Goal: Task Accomplishment & Management: Use online tool/utility

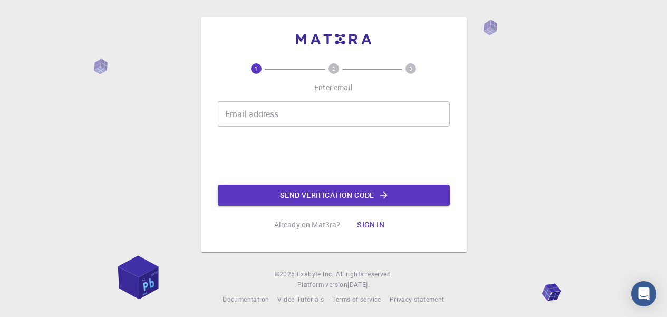
click at [142, 187] on div "1 2 3 Enter email Email address Email address Send verification code Already on…" at bounding box center [333, 161] width 667 height 322
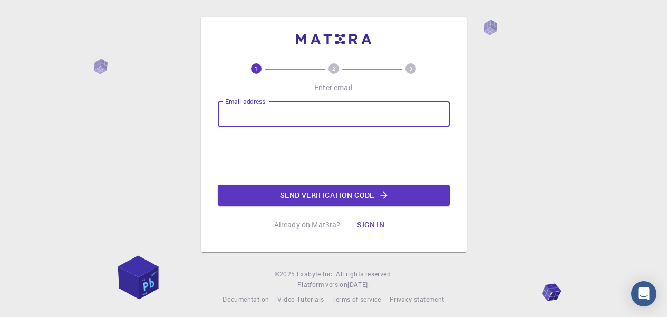
click at [280, 120] on input "Email address" at bounding box center [334, 113] width 232 height 25
type input "bhatraahiee@gmail.com"
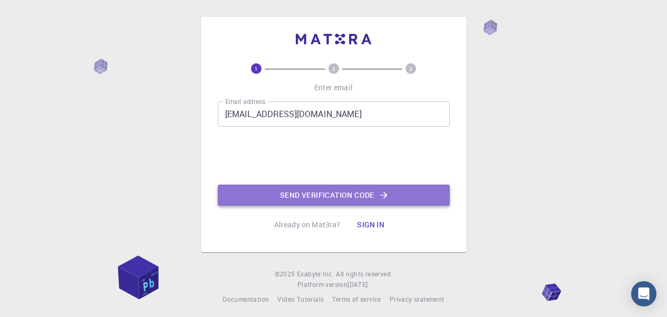
click at [330, 194] on button "Send verification code" at bounding box center [334, 195] width 232 height 21
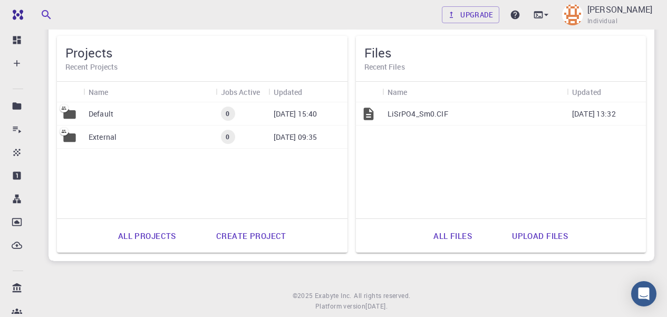
scroll to position [534, 0]
click at [475, 108] on div "LiSrPO4_Sm0.CIF" at bounding box center [475, 112] width 185 height 23
click at [385, 112] on div "LiSrPO4_Sm0.CIF" at bounding box center [475, 112] width 185 height 23
drag, startPoint x: 443, startPoint y: 112, endPoint x: 389, endPoint y: 140, distance: 60.4
click at [389, 140] on div "LiSrPO4_Sm0.CIF 01-21-1970 13:32" at bounding box center [501, 159] width 291 height 116
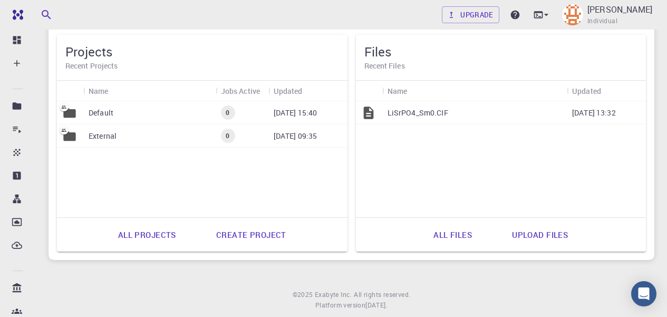
click at [297, 112] on p "08-29-2025 15:40" at bounding box center [296, 113] width 44 height 11
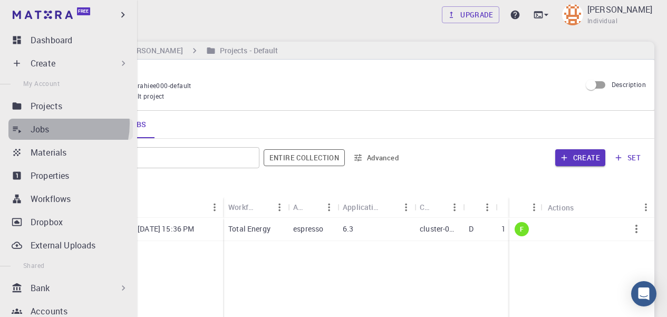
click at [51, 124] on div "Jobs" at bounding box center [82, 129] width 102 height 13
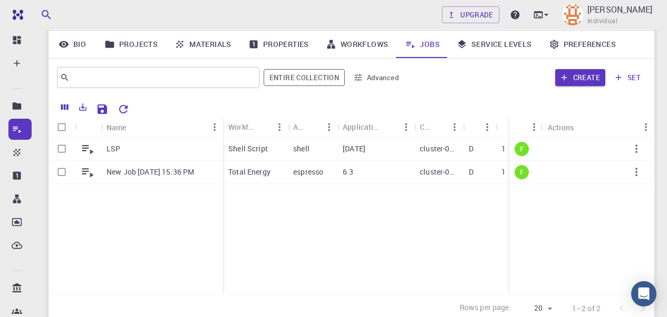
scroll to position [81, 0]
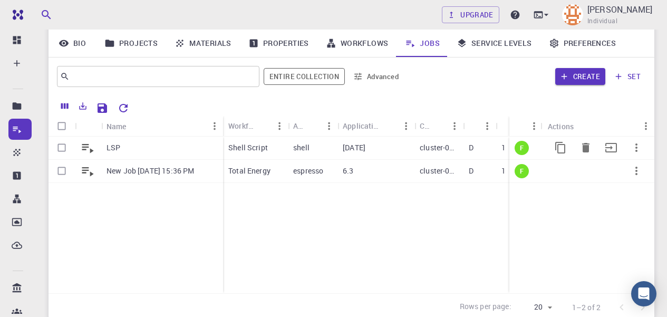
click at [159, 148] on div "LSP" at bounding box center [162, 148] width 122 height 23
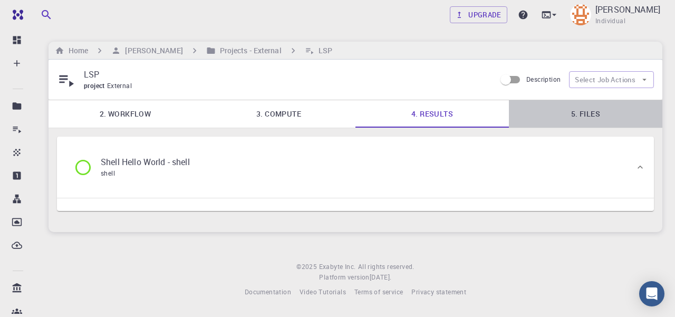
click at [600, 111] on link "5. Files" at bounding box center [586, 113] width 154 height 27
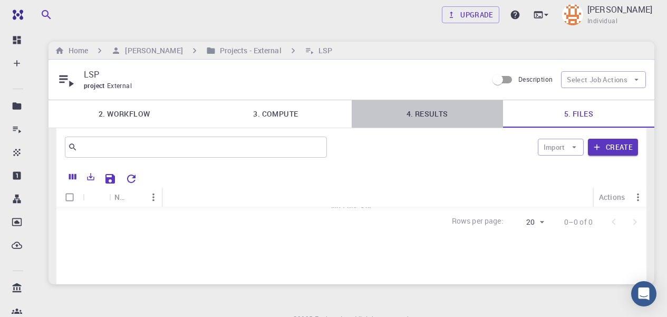
click at [428, 113] on link "4. Results" at bounding box center [427, 113] width 151 height 27
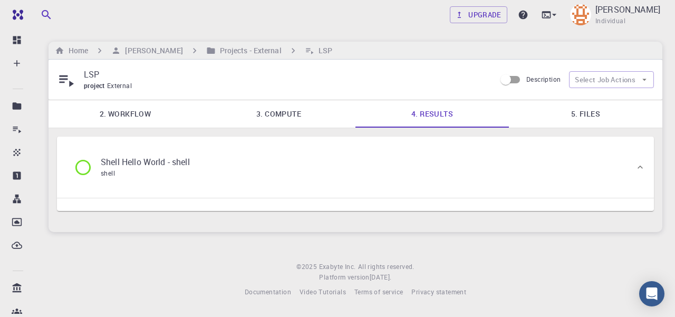
click at [139, 151] on div "Shell Hello World - shell shell" at bounding box center [135, 167] width 141 height 40
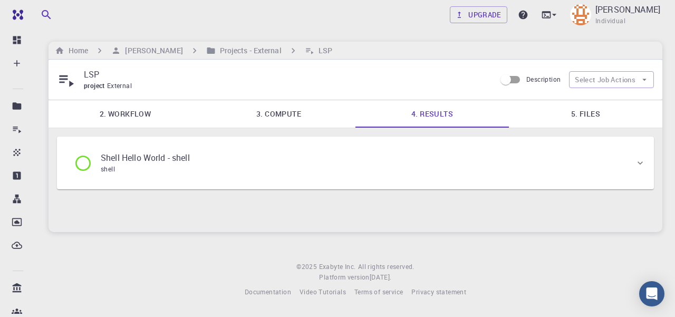
click at [142, 158] on p "Shell Hello World - shell" at bounding box center [145, 157] width 89 height 13
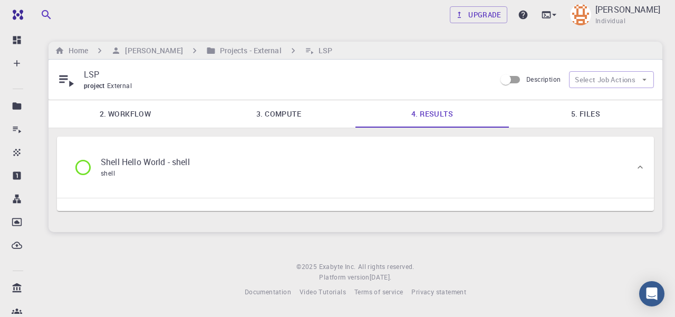
click at [142, 158] on p "Shell Hello World - shell" at bounding box center [145, 162] width 89 height 13
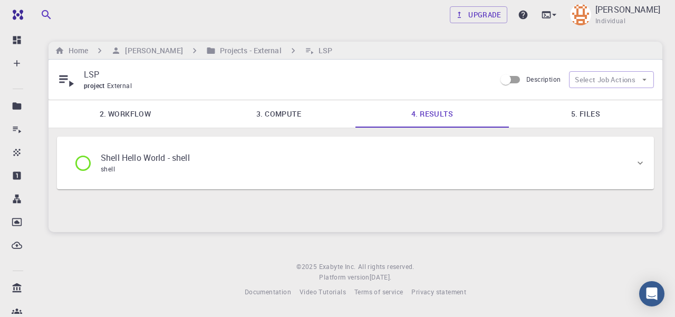
click at [142, 158] on p "Shell Hello World - shell" at bounding box center [145, 157] width 89 height 13
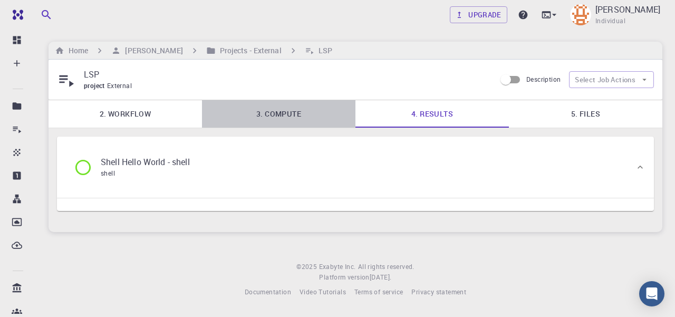
click at [287, 119] on link "3. Compute" at bounding box center [279, 113] width 154 height 27
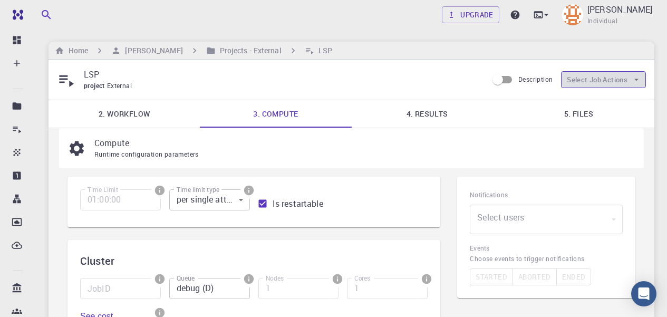
click at [636, 80] on icon "button" at bounding box center [636, 79] width 9 height 9
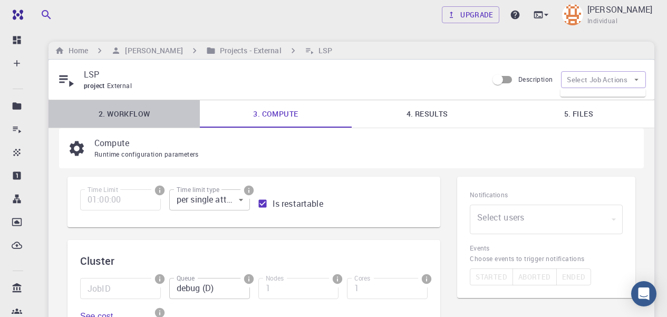
click at [132, 117] on link "2. Workflow" at bounding box center [124, 113] width 151 height 27
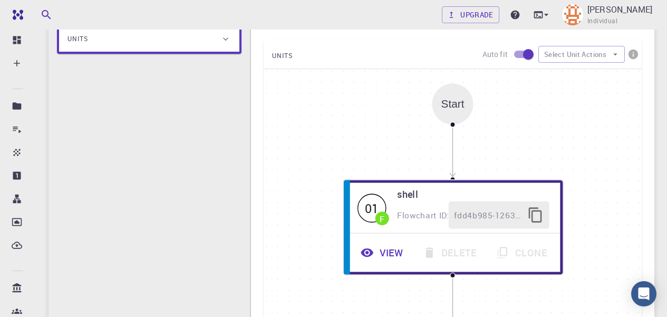
scroll to position [243, 0]
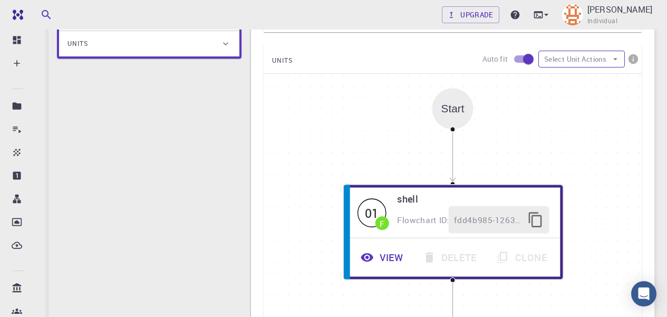
click at [620, 62] on icon "button" at bounding box center [615, 58] width 9 height 9
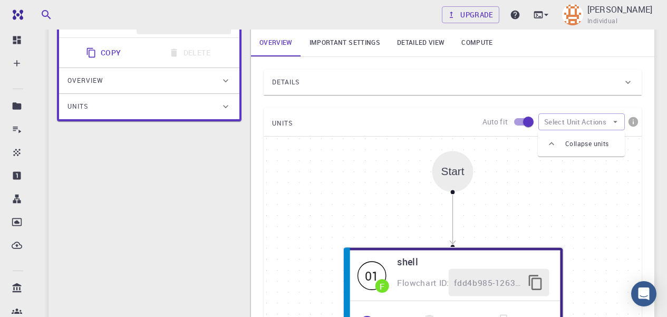
scroll to position [180, 0]
click at [225, 83] on icon at bounding box center [226, 81] width 11 height 11
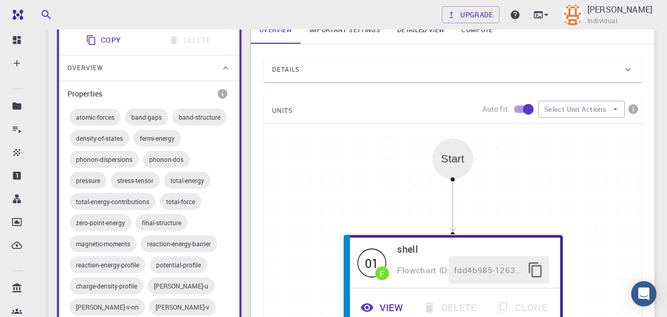
scroll to position [194, 0]
click at [107, 115] on span "atomic-forces" at bounding box center [95, 116] width 51 height 8
click at [159, 117] on span "band-gaps" at bounding box center [146, 116] width 43 height 8
click at [225, 67] on icon at bounding box center [225, 67] width 5 height 3
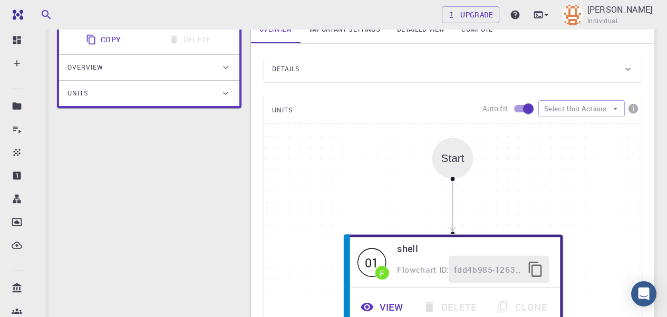
click at [222, 94] on icon at bounding box center [226, 93] width 11 height 11
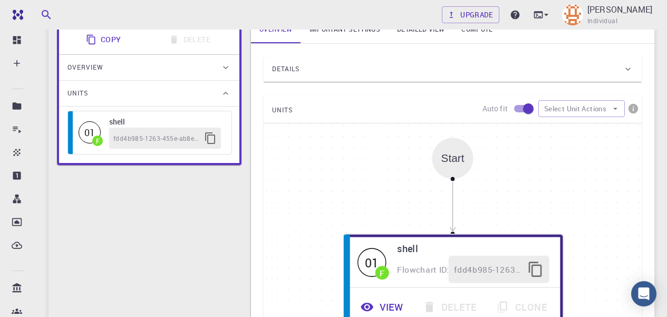
click at [172, 127] on h6 "shell" at bounding box center [165, 122] width 112 height 12
click at [207, 141] on icon "button" at bounding box center [210, 138] width 13 height 13
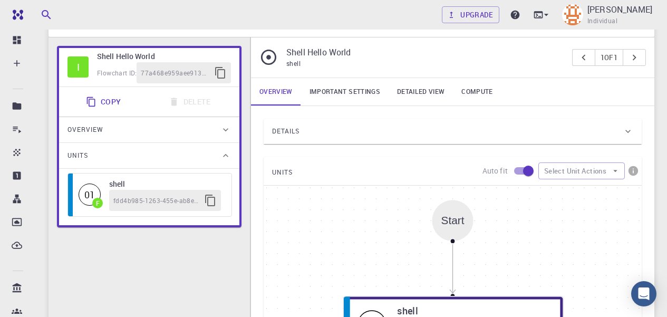
scroll to position [131, 0]
click at [347, 90] on link "Important settings" at bounding box center [345, 92] width 88 height 27
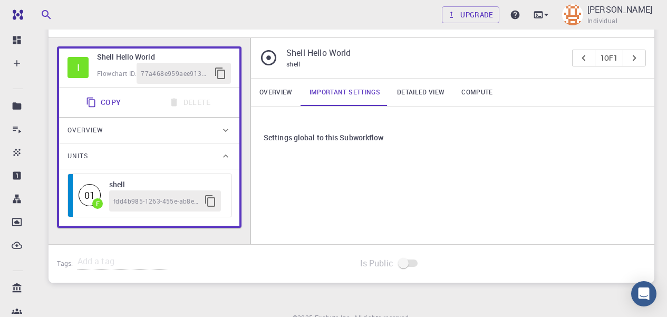
click at [421, 92] on link "Detailed view" at bounding box center [421, 92] width 64 height 27
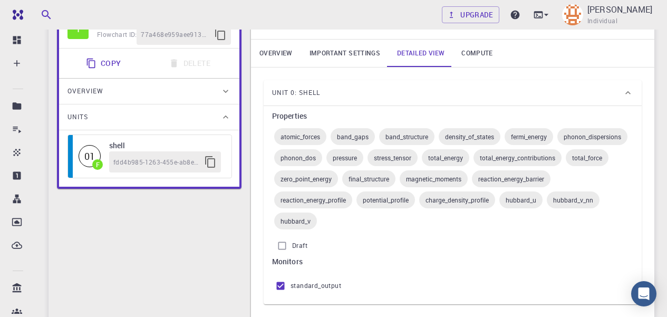
scroll to position [164, 0]
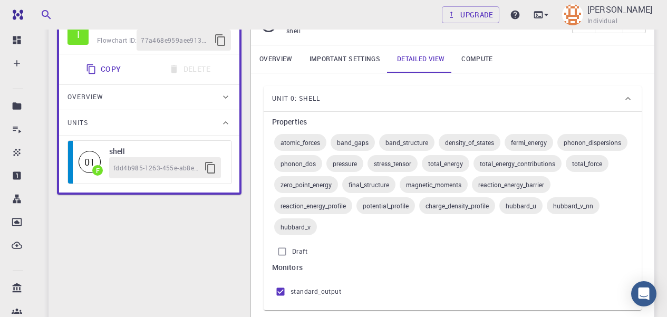
click at [311, 144] on span "atomic_forces" at bounding box center [300, 142] width 52 height 8
click at [371, 146] on span "band_gaps" at bounding box center [353, 142] width 44 height 8
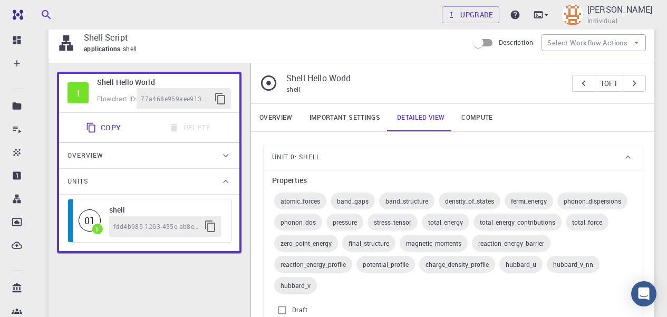
scroll to position [102, 0]
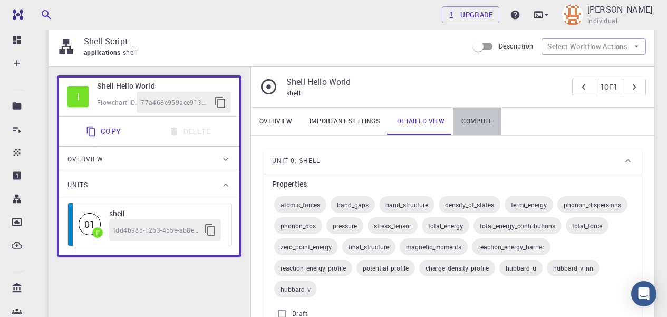
click at [487, 111] on link "Compute" at bounding box center [477, 121] width 48 height 27
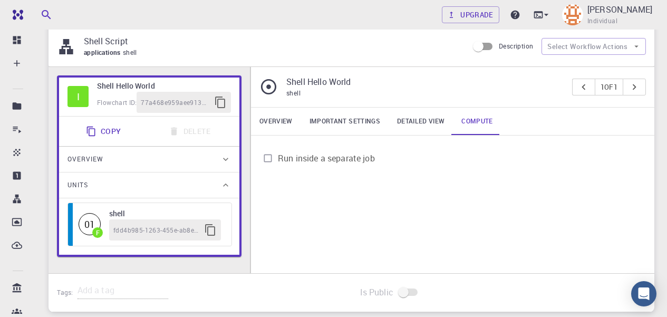
click at [482, 122] on link "Compute" at bounding box center [477, 121] width 48 height 27
click at [270, 157] on input "Run inside a separate job" at bounding box center [268, 158] width 20 height 20
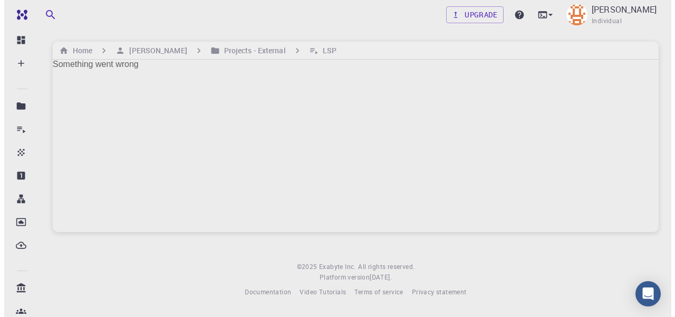
scroll to position [0, 0]
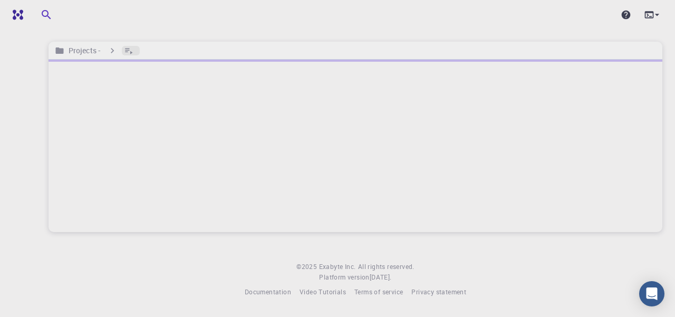
click at [128, 47] on icon "breadcrumb" at bounding box center [128, 50] width 9 height 9
click at [109, 50] on icon "breadcrumb" at bounding box center [112, 50] width 11 height 11
click at [132, 52] on icon "breadcrumb" at bounding box center [128, 50] width 9 height 9
click at [651, 14] on icon at bounding box center [649, 14] width 11 height 11
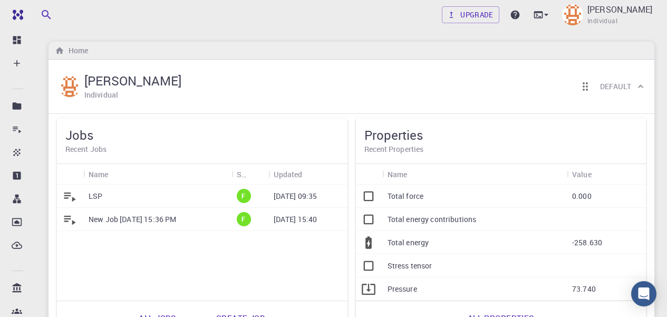
click at [290, 198] on p "09-04-2025 09:35" at bounding box center [296, 196] width 44 height 11
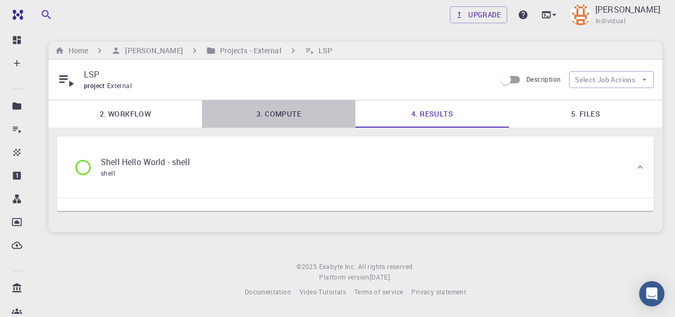
click at [296, 113] on link "3. Compute" at bounding box center [279, 113] width 154 height 27
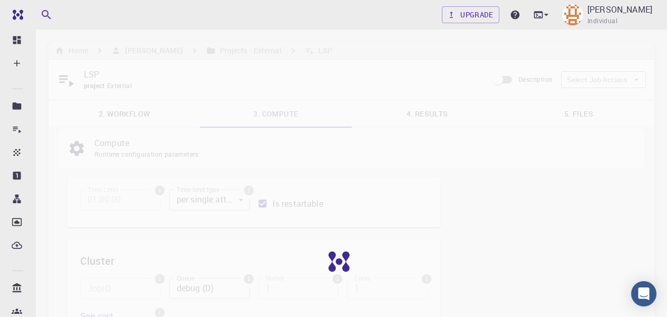
click at [136, 116] on div at bounding box center [347, 269] width 694 height 539
click at [135, 114] on div at bounding box center [347, 269] width 694 height 539
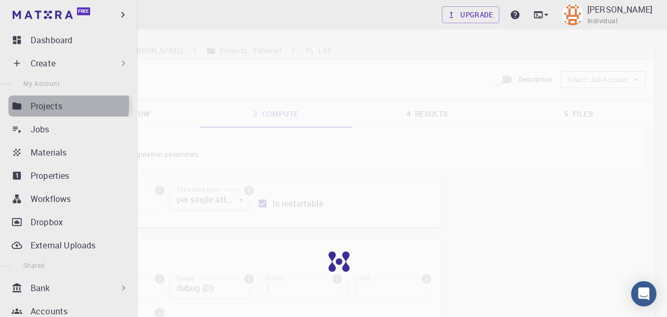
click at [54, 104] on p "Projects" at bounding box center [47, 106] width 32 height 13
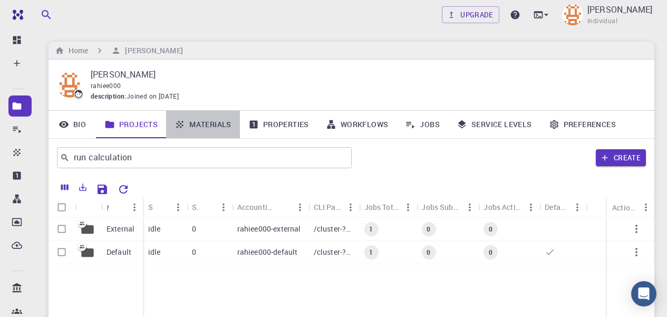
click at [212, 125] on link "Materials" at bounding box center [203, 124] width 74 height 27
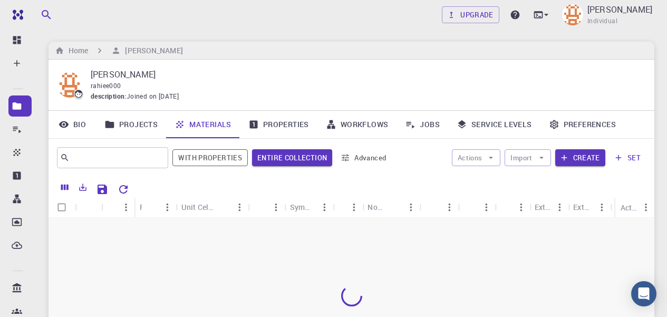
click at [286, 123] on link "Properties" at bounding box center [279, 124] width 78 height 27
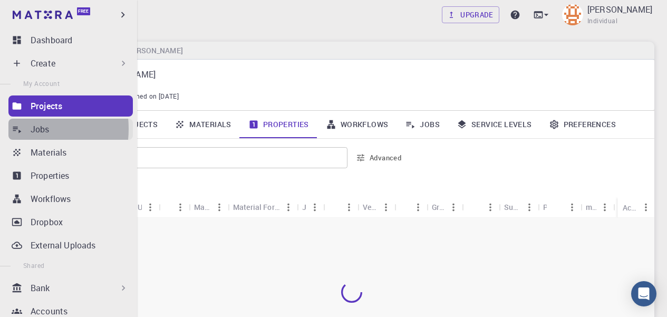
click at [17, 129] on icon at bounding box center [17, 130] width 8 height 7
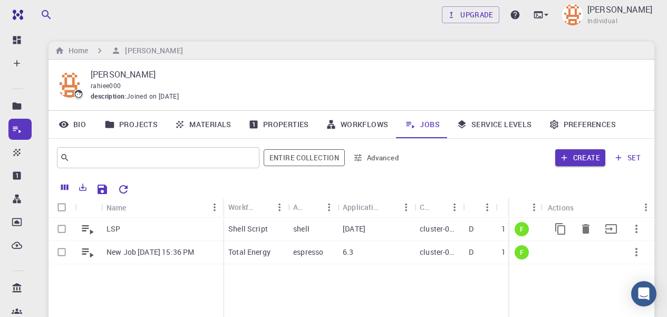
click at [90, 232] on icon at bounding box center [88, 229] width 12 height 9
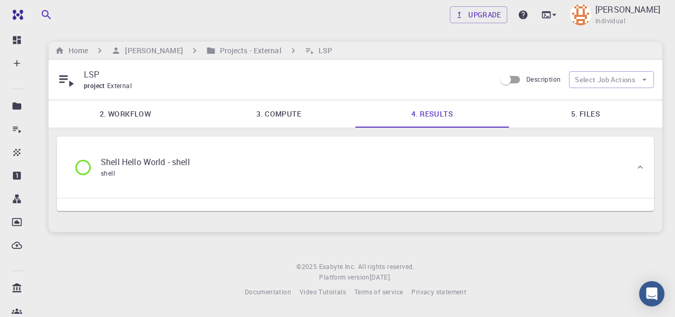
click at [292, 115] on link "3. Compute" at bounding box center [279, 113] width 154 height 27
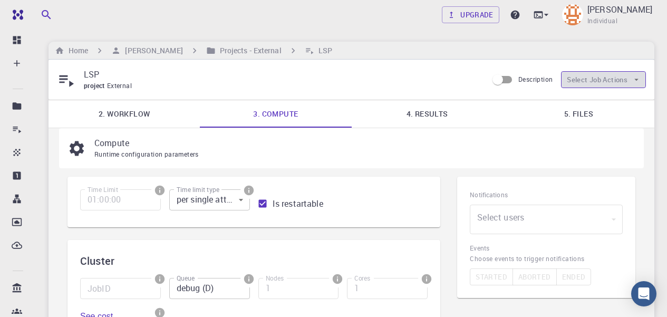
click at [639, 78] on icon "button" at bounding box center [636, 79] width 9 height 9
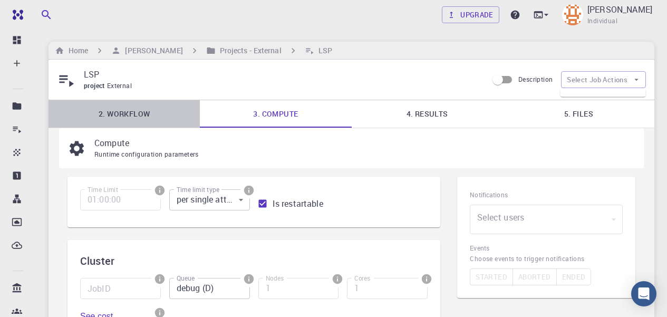
click at [129, 109] on link "2. Workflow" at bounding box center [124, 113] width 151 height 27
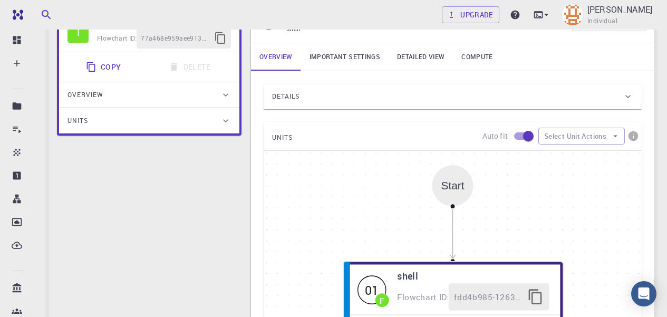
scroll to position [165, 0]
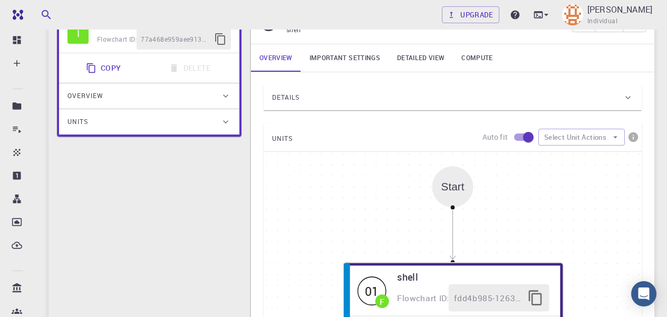
click at [456, 189] on div "Start" at bounding box center [453, 186] width 23 height 12
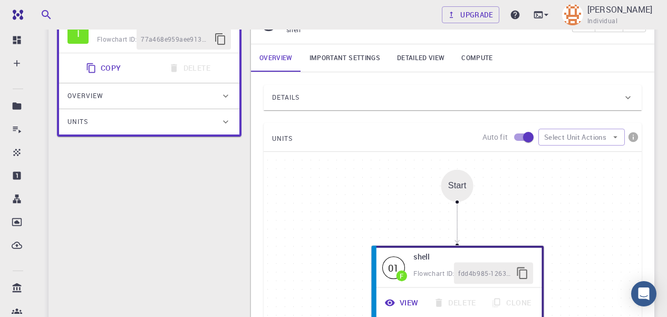
click at [385, 212] on div "Start 01 F shell Flowchart ID: fdd4b985-1263-455e-ab8e-3d819b874dcc View Delete…" at bounding box center [453, 310] width 378 height 317
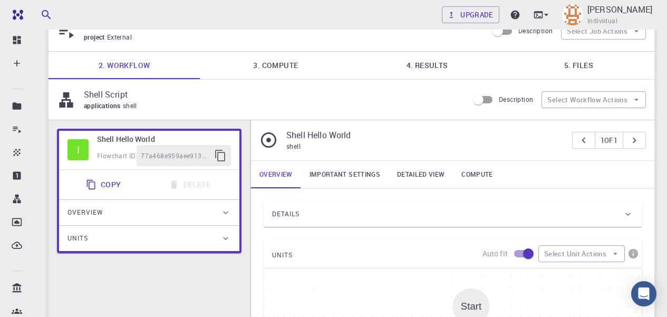
scroll to position [46, 0]
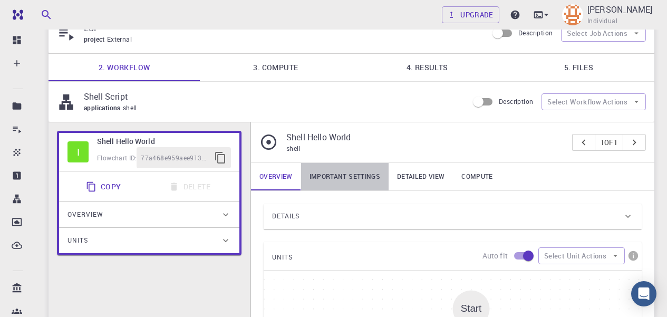
click at [367, 176] on link "Important settings" at bounding box center [345, 176] width 88 height 27
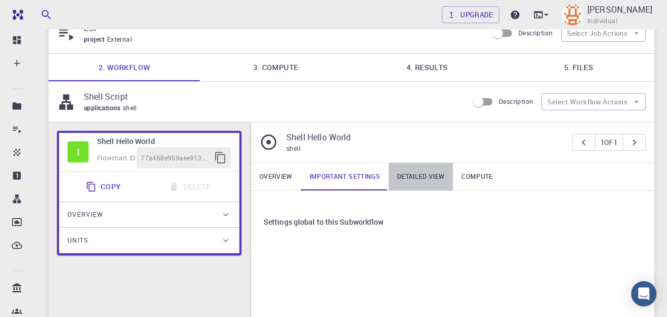
click at [420, 177] on link "Detailed view" at bounding box center [421, 176] width 64 height 27
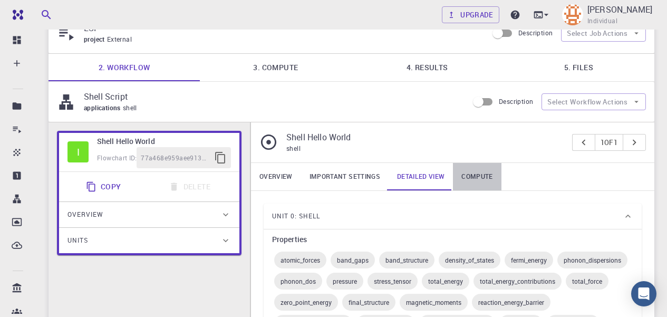
click at [472, 176] on link "Compute" at bounding box center [477, 176] width 48 height 27
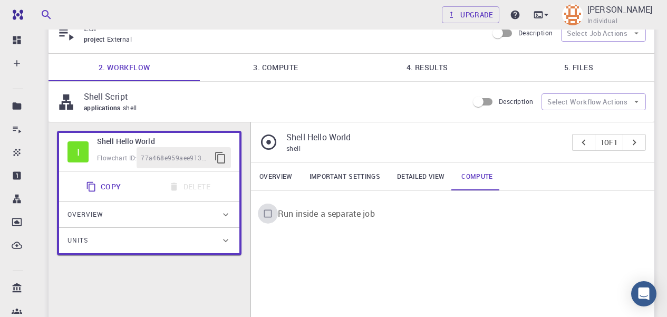
click at [267, 213] on input "Run inside a separate job" at bounding box center [268, 214] width 20 height 20
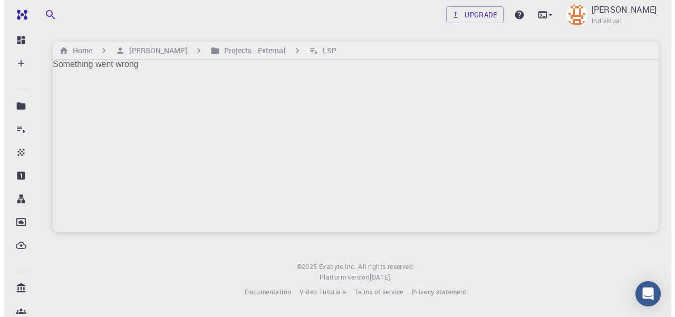
scroll to position [0, 0]
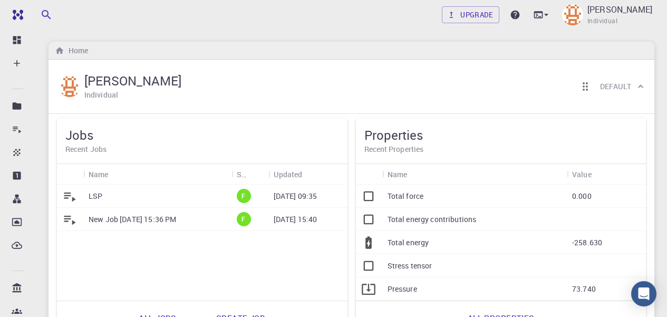
click at [162, 199] on div "LSP" at bounding box center [157, 196] width 148 height 23
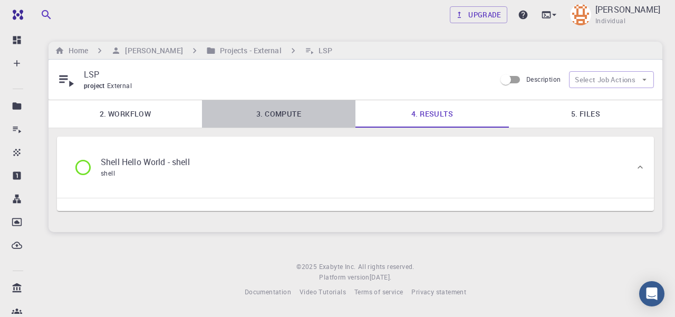
click at [286, 109] on link "3. Compute" at bounding box center [279, 113] width 154 height 27
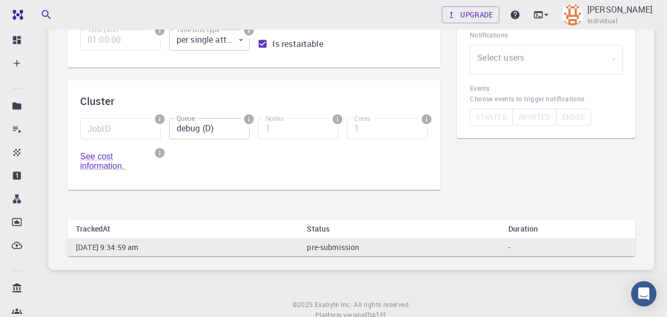
scroll to position [196, 0]
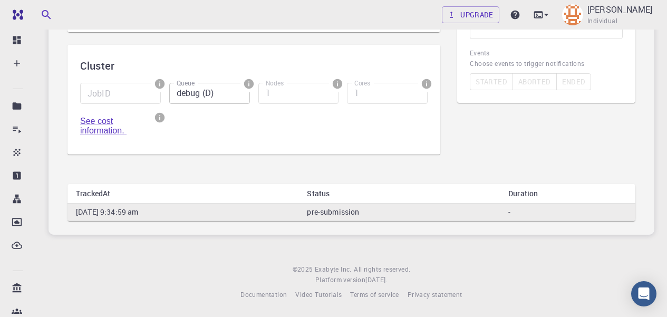
click at [443, 210] on td "pre-submission" at bounding box center [400, 211] width 202 height 17
click at [559, 204] on td "-" at bounding box center [568, 211] width 136 height 17
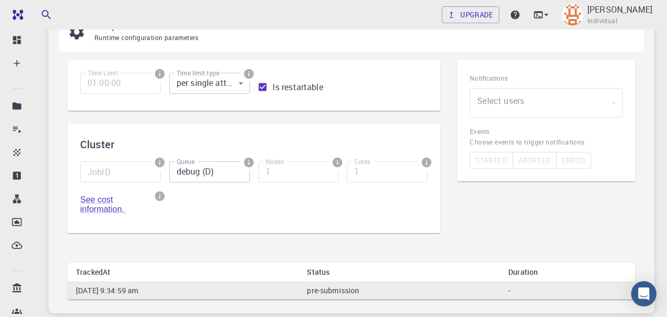
scroll to position [114, 0]
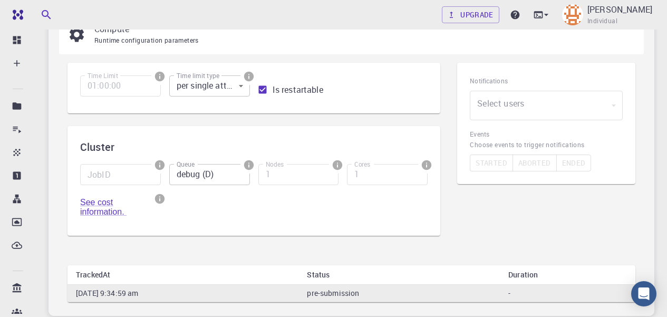
click at [623, 109] on div "​" at bounding box center [546, 106] width 153 height 30
click at [607, 106] on div "​" at bounding box center [546, 106] width 153 height 30
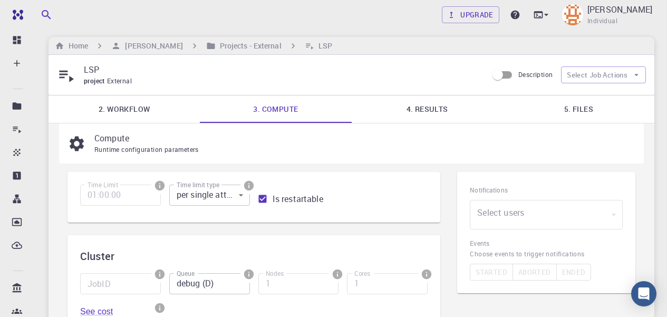
scroll to position [0, 0]
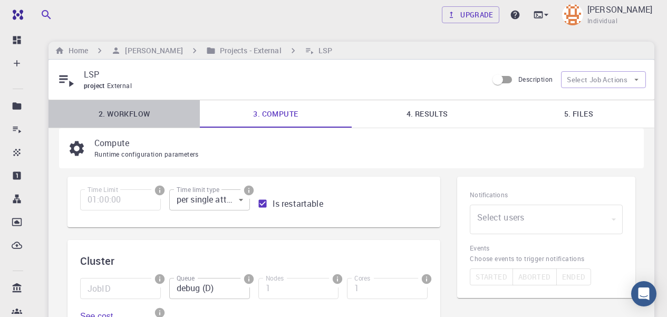
click at [135, 116] on link "2. Workflow" at bounding box center [124, 113] width 151 height 27
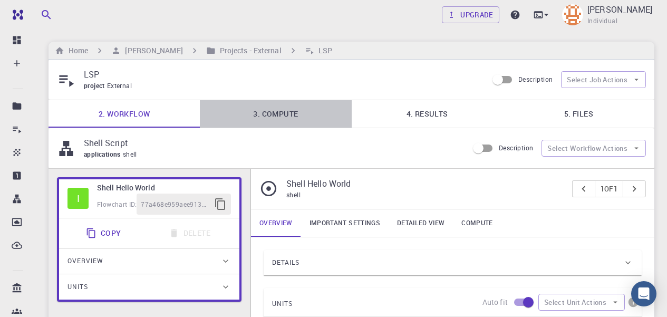
click at [281, 120] on link "3. Compute" at bounding box center [275, 113] width 151 height 27
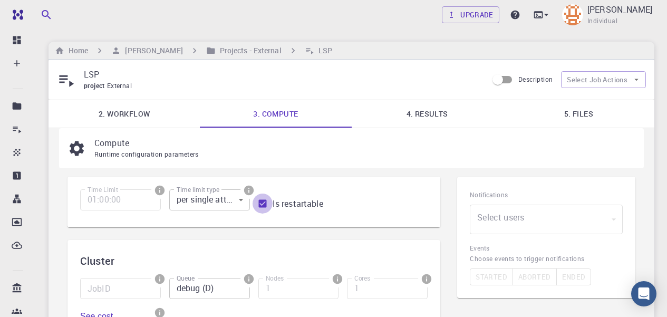
click at [261, 205] on input "Is restartable" at bounding box center [263, 204] width 20 height 20
checkbox input "true"
click at [552, 15] on icon at bounding box center [546, 14] width 11 height 11
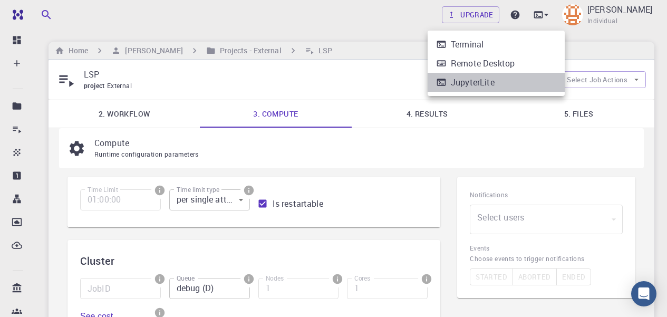
click at [482, 81] on div "JupyterLite" at bounding box center [473, 82] width 44 height 13
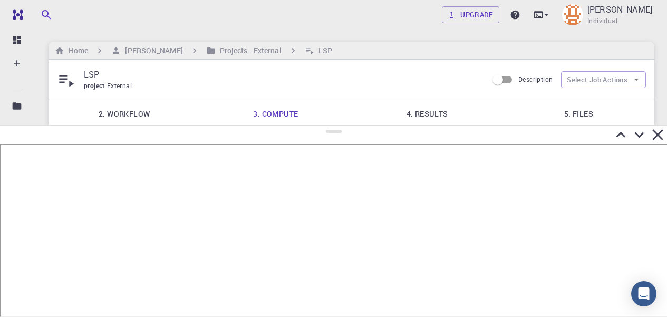
drag, startPoint x: 330, startPoint y: 166, endPoint x: 357, endPoint y: 122, distance: 51.1
click at [357, 125] on div at bounding box center [333, 221] width 667 height 192
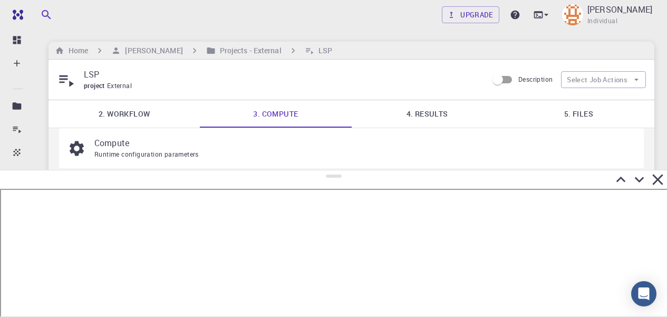
drag, startPoint x: 331, startPoint y: 127, endPoint x: 337, endPoint y: 170, distance: 44.2
click at [337, 170] on div at bounding box center [333, 243] width 667 height 147
click at [544, 16] on icon at bounding box center [538, 14] width 11 height 11
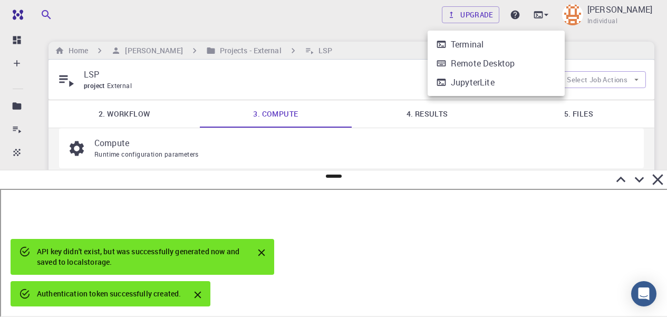
click at [424, 269] on div at bounding box center [333, 158] width 667 height 317
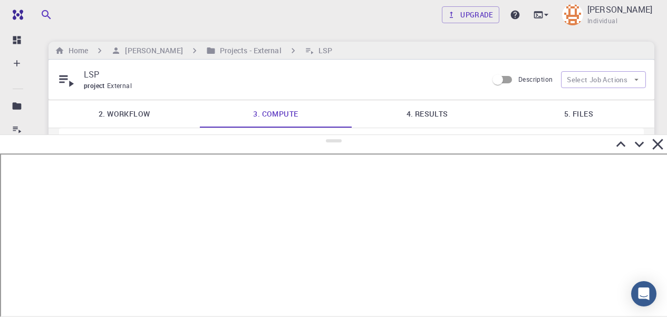
drag, startPoint x: 329, startPoint y: 175, endPoint x: 334, endPoint y: 135, distance: 39.9
click at [334, 135] on div at bounding box center [333, 226] width 667 height 183
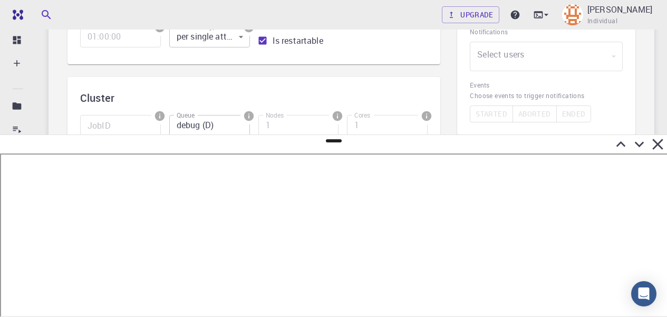
scroll to position [196, 0]
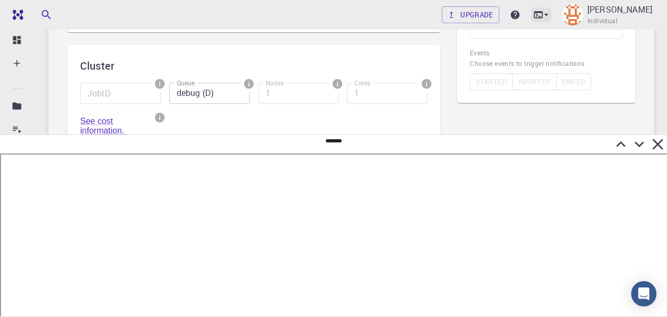
click at [543, 17] on icon at bounding box center [538, 14] width 9 height 7
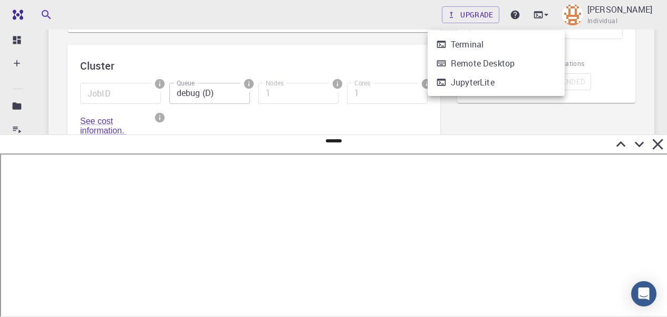
click at [492, 43] on li "Terminal" at bounding box center [496, 44] width 137 height 19
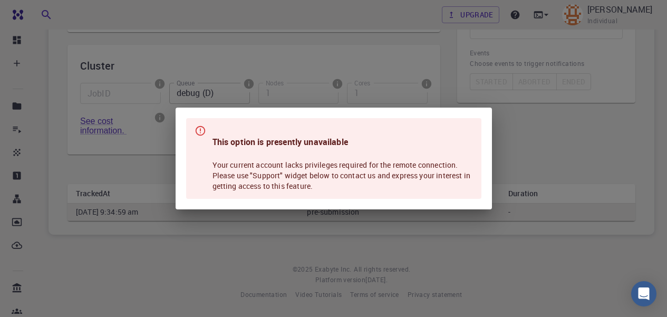
click at [317, 215] on div "This option is presently unavailable Your current account lacks privileges requ…" at bounding box center [333, 158] width 667 height 317
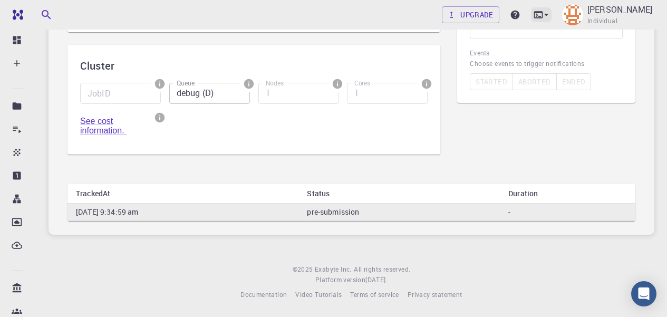
click at [552, 15] on icon at bounding box center [546, 14] width 11 height 11
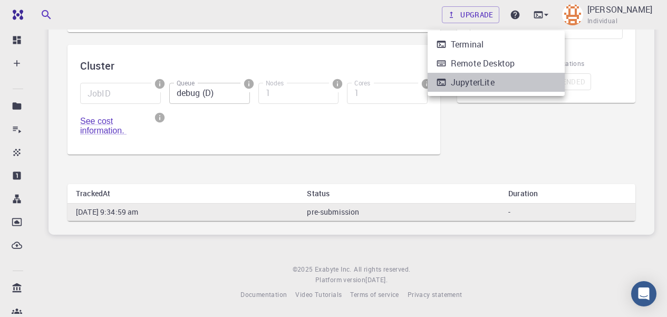
click at [483, 75] on li "JupyterLite" at bounding box center [496, 82] width 137 height 19
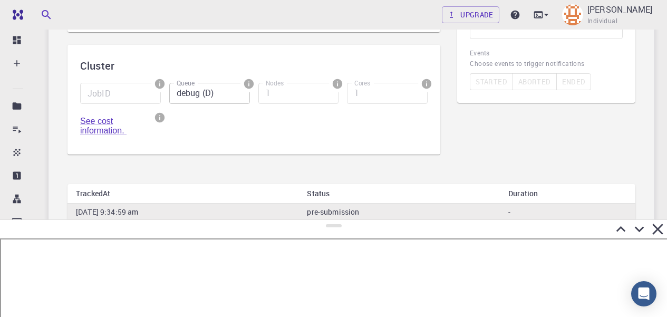
drag, startPoint x: 339, startPoint y: 165, endPoint x: 314, endPoint y: 333, distance: 170.1
click at [314, 317] on html "Free Dashboard Create New Job New Material Create Material Upload File Import f…" at bounding box center [333, 61] width 667 height 512
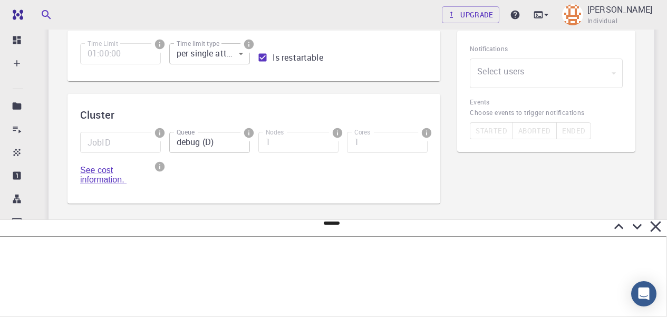
scroll to position [147, 0]
click at [110, 178] on link "See cost information." at bounding box center [103, 174] width 46 height 18
click at [469, 188] on div "Notifications Select users ​ Select users Events Choose events to trigger notif…" at bounding box center [546, 123] width 195 height 203
click at [480, 201] on div "Notifications Select users ​ Select users Events Choose events to trigger notif…" at bounding box center [546, 123] width 195 height 203
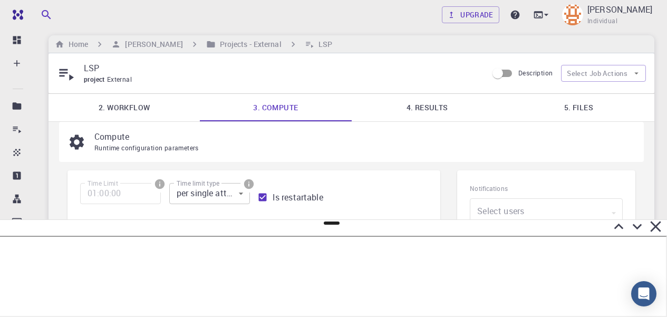
scroll to position [0, 0]
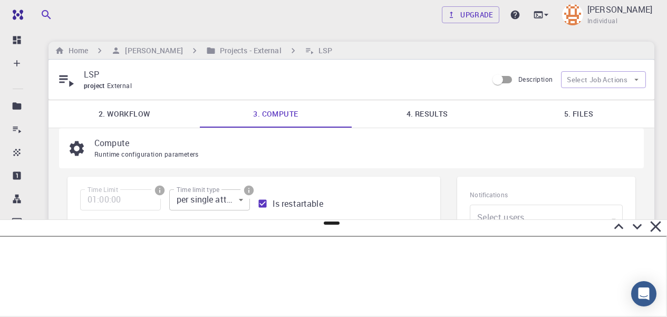
click at [327, 142] on p "Compute" at bounding box center [360, 143] width 533 height 13
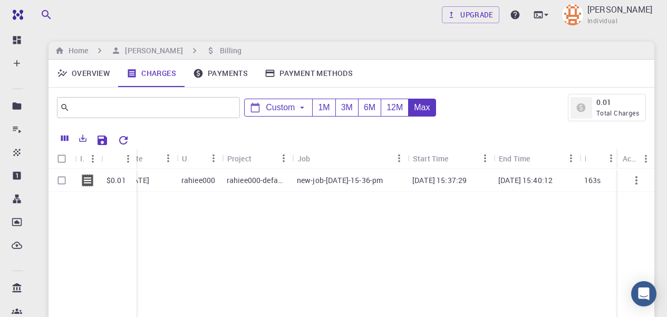
scroll to position [0, 15]
